Goal: Task Accomplishment & Management: Manage account settings

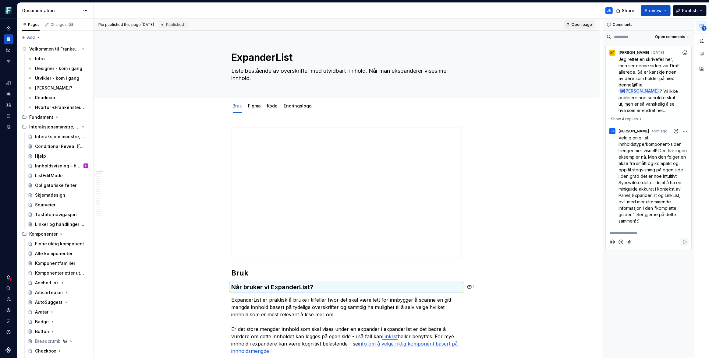
scroll to position [234, 0]
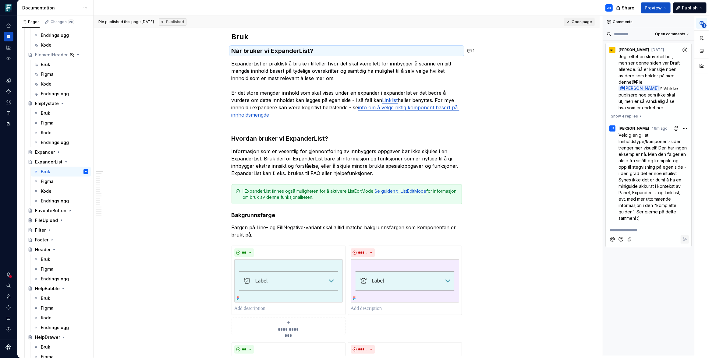
type textarea "*"
click at [9, 27] on icon "Home" at bounding box center [8, 25] width 5 height 5
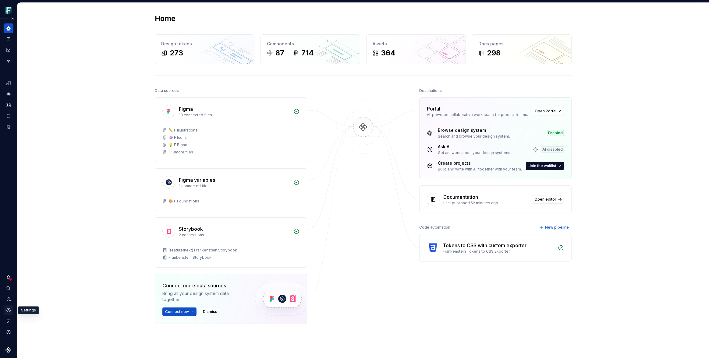
click at [11, 311] on icon "Settings" at bounding box center [8, 310] width 5 height 5
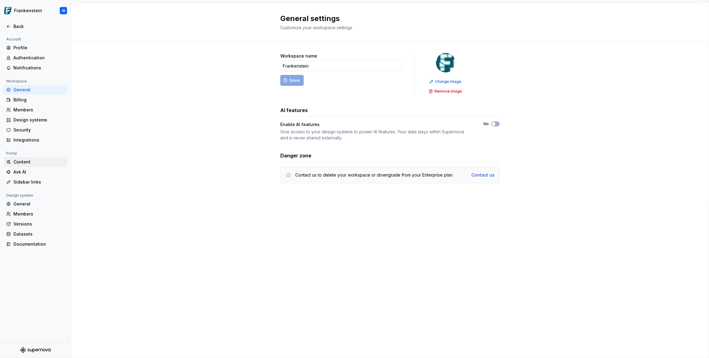
click at [20, 161] on div "Content" at bounding box center [38, 162] width 51 height 6
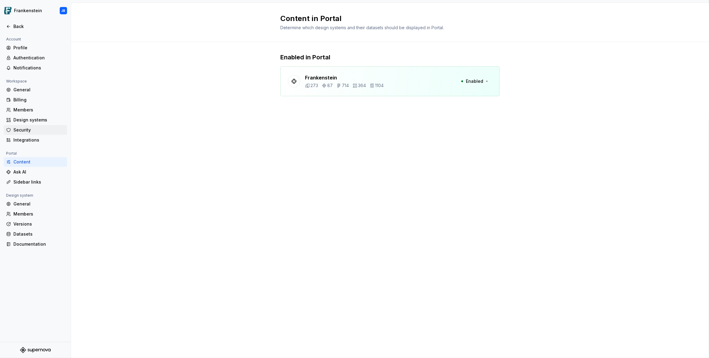
click at [22, 130] on div "Security" at bounding box center [38, 130] width 51 height 6
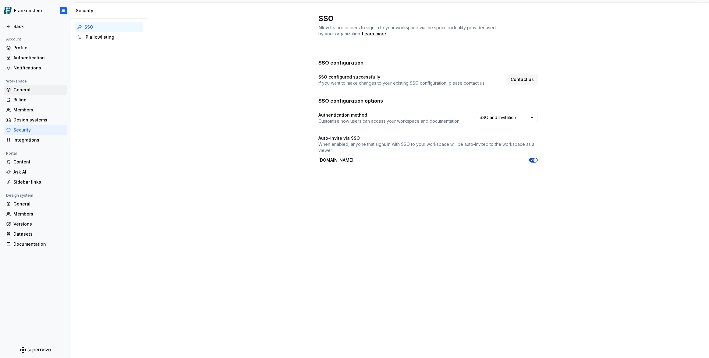
click at [19, 89] on div "General" at bounding box center [38, 90] width 51 height 6
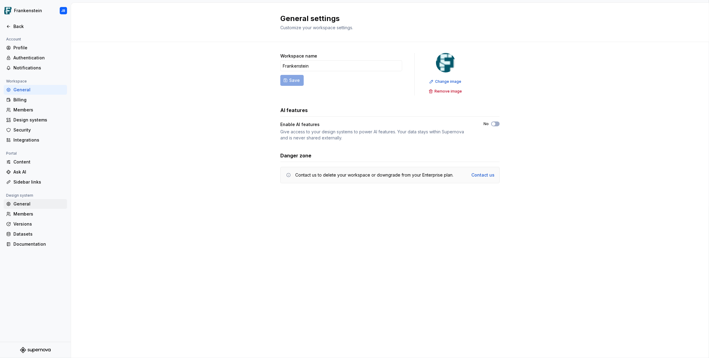
click at [24, 204] on div "General" at bounding box center [38, 204] width 51 height 6
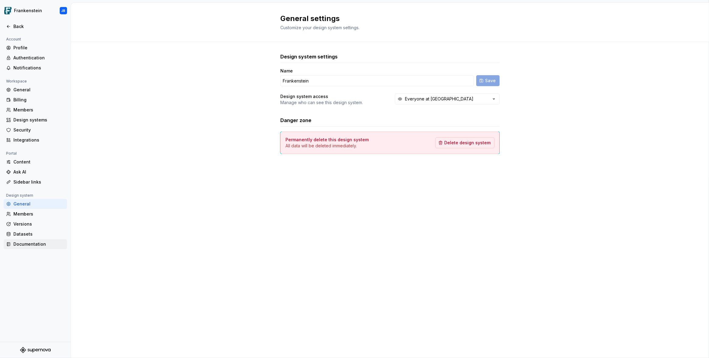
click at [31, 243] on div "Documentation" at bounding box center [38, 244] width 51 height 6
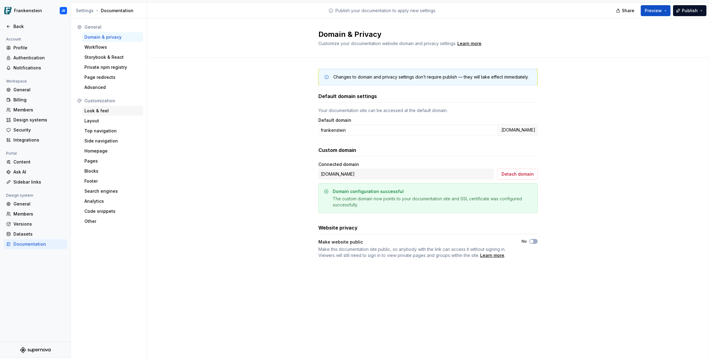
click at [96, 114] on div "Look & feel" at bounding box center [112, 111] width 61 height 10
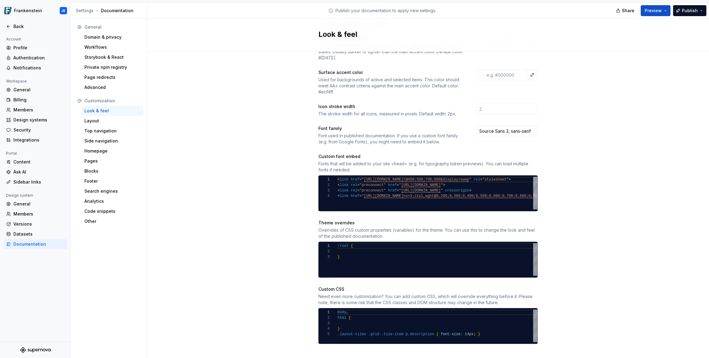
scroll to position [154, 0]
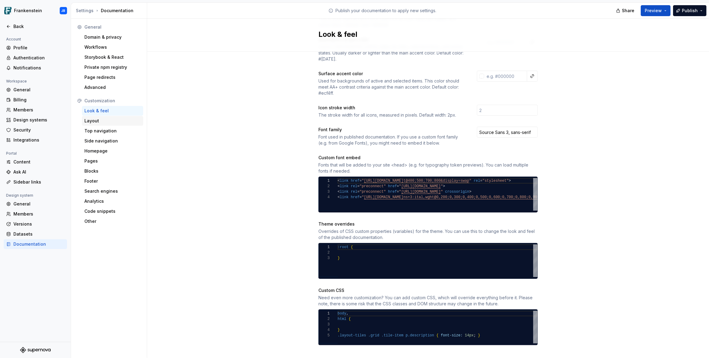
click at [96, 123] on div "Layout" at bounding box center [112, 121] width 56 height 6
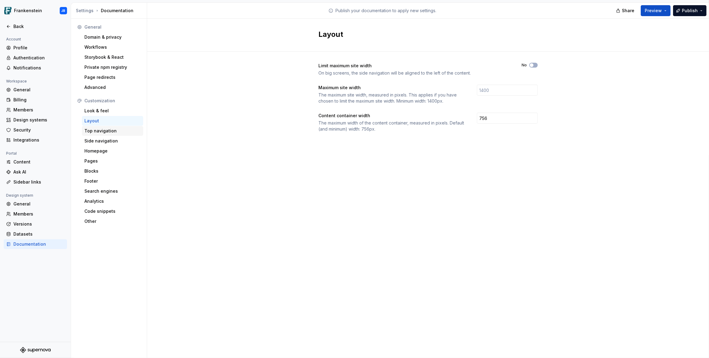
click at [95, 130] on div "Top navigation" at bounding box center [112, 131] width 56 height 6
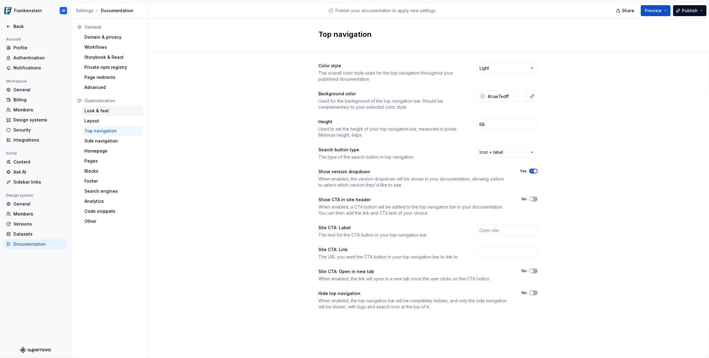
click at [97, 110] on div "Look & feel" at bounding box center [112, 111] width 56 height 6
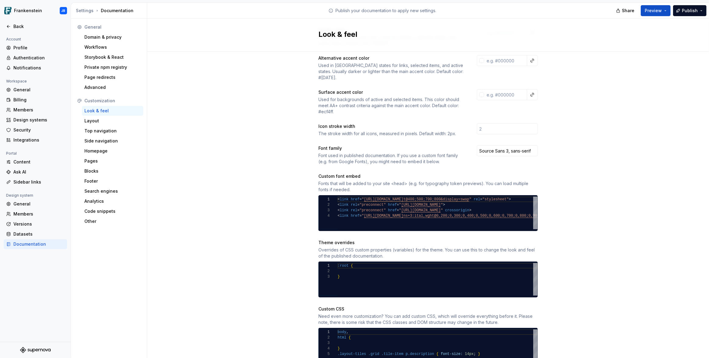
scroll to position [155, 0]
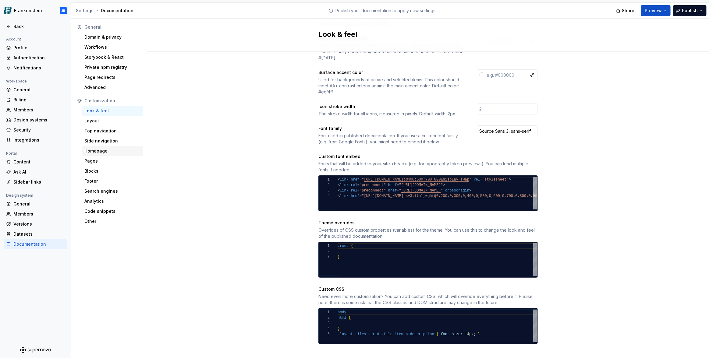
click at [103, 150] on div "Homepage" at bounding box center [112, 151] width 56 height 6
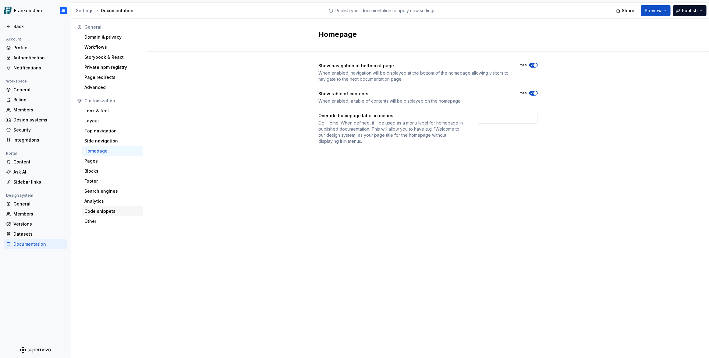
click at [93, 212] on div "Code snippets" at bounding box center [112, 211] width 56 height 6
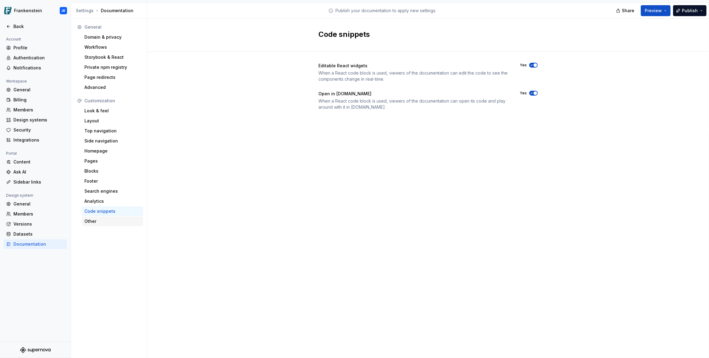
click at [87, 219] on div "Other" at bounding box center [112, 221] width 56 height 6
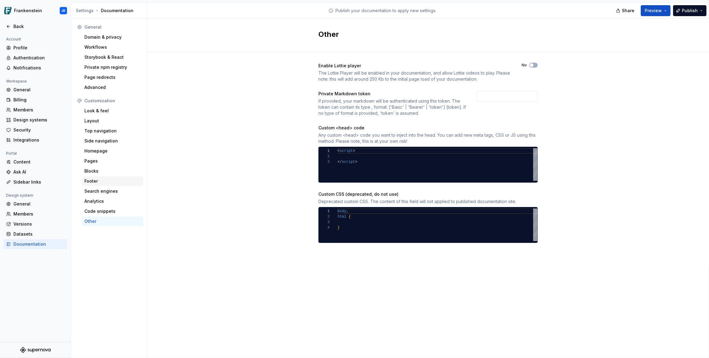
click at [90, 180] on div "Footer" at bounding box center [112, 181] width 56 height 6
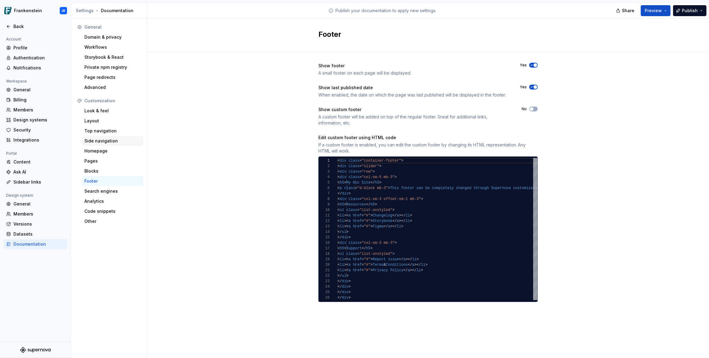
click at [94, 142] on div "Side navigation" at bounding box center [112, 141] width 56 height 6
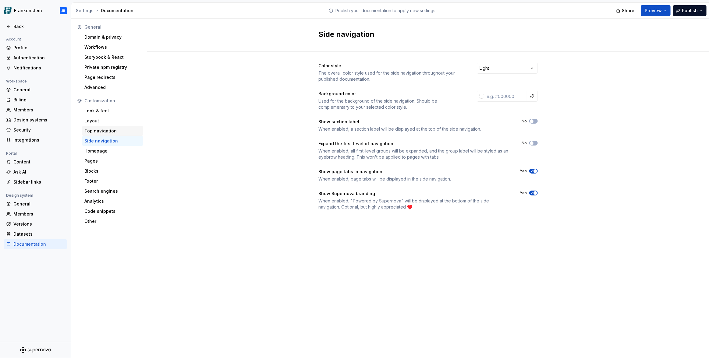
click at [100, 133] on div "Top navigation" at bounding box center [112, 131] width 56 height 6
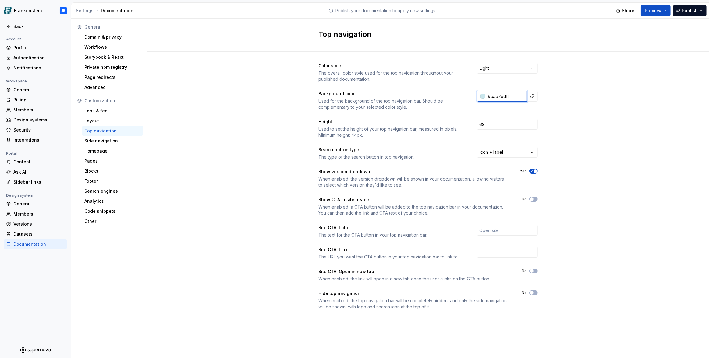
click at [508, 97] on input "#cae7edff" at bounding box center [506, 96] width 42 height 11
type input "#CAE7EDFE"
click at [566, 116] on div "Color style The overall color style used for the top navigation throughout your…" at bounding box center [428, 192] width 562 height 281
click at [650, 9] on span "Preview" at bounding box center [653, 11] width 17 height 6
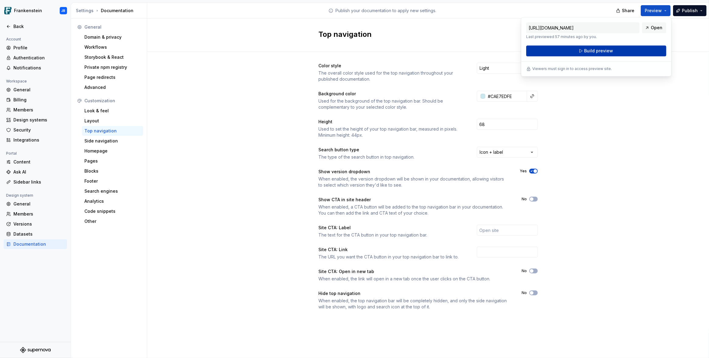
click at [593, 49] on span "Build preview" at bounding box center [598, 51] width 29 height 6
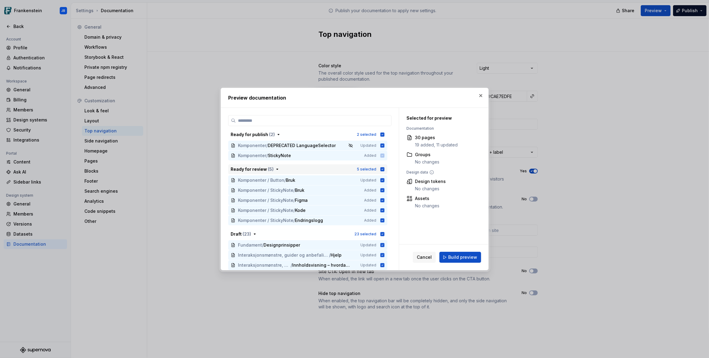
click at [384, 169] on icon "button" at bounding box center [382, 169] width 4 height 4
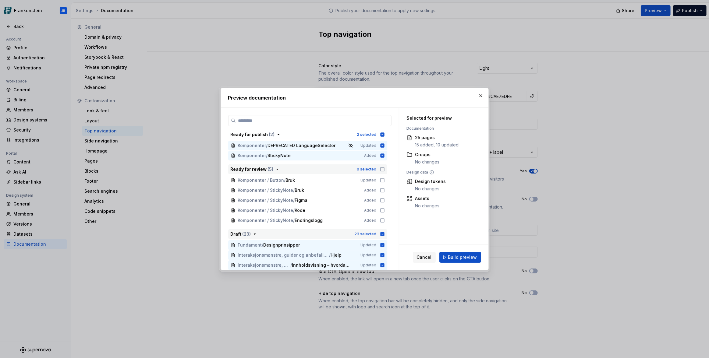
click at [383, 235] on icon "button" at bounding box center [382, 234] width 4 height 4
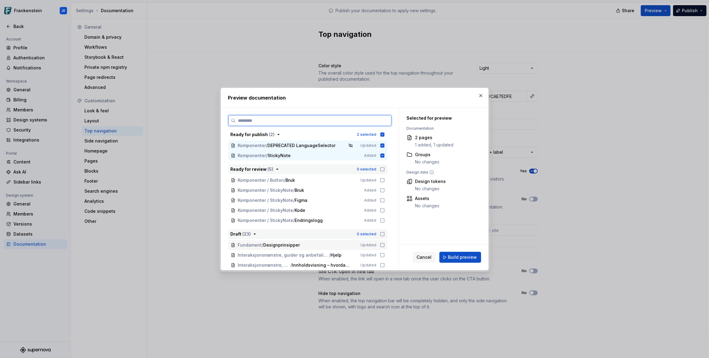
click at [380, 244] on icon at bounding box center [382, 245] width 5 height 5
click at [385, 135] on button "Ready for publish ( 2 ) 2 selected" at bounding box center [307, 135] width 159 height 10
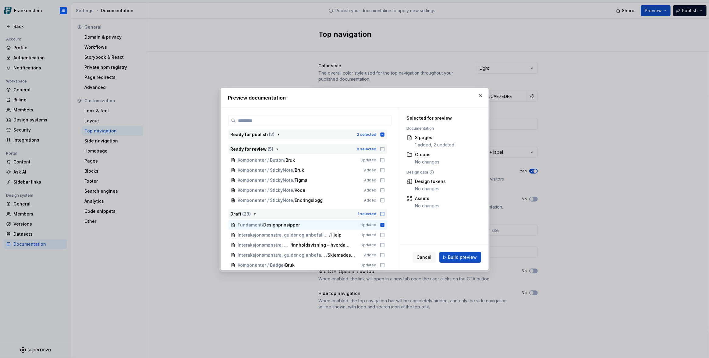
click at [382, 134] on icon "button" at bounding box center [382, 135] width 4 height 4
click at [461, 256] on span "Build preview" at bounding box center [462, 257] width 29 height 6
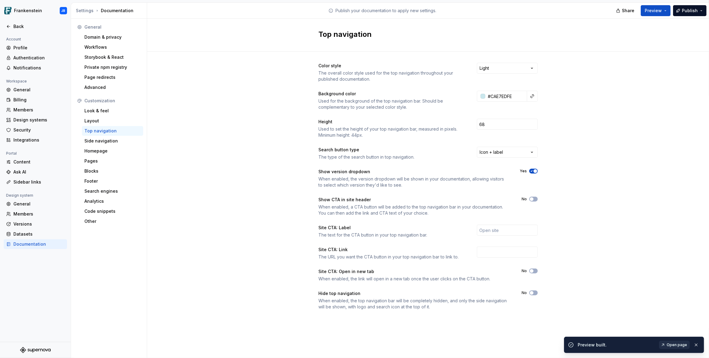
click at [683, 345] on span "Open page" at bounding box center [677, 345] width 20 height 5
